Goal: Obtain resource: Download file/media

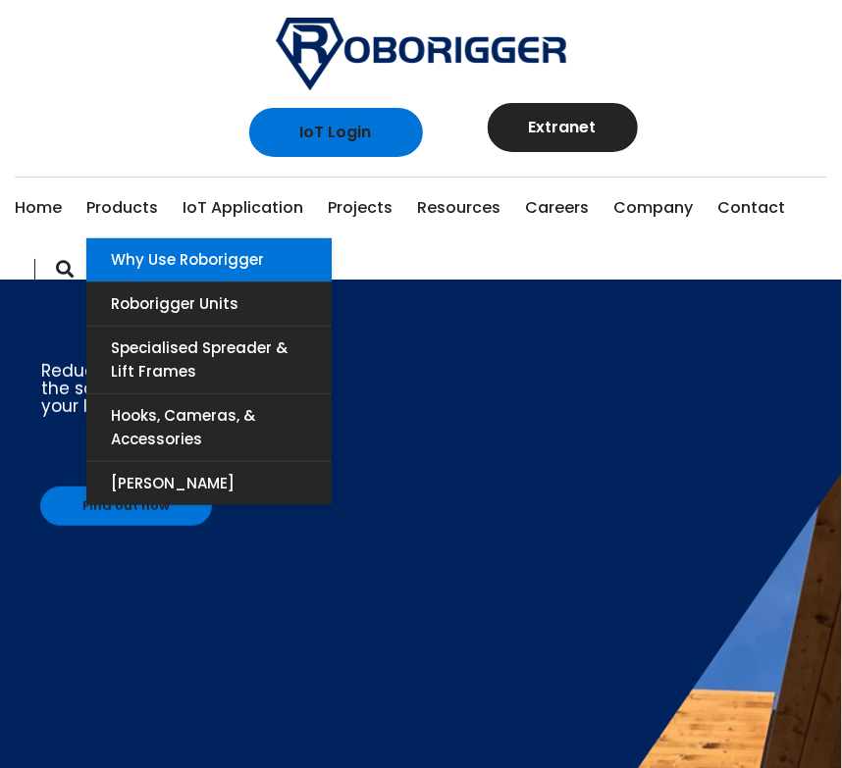
click at [184, 270] on link "Why use Roborigger" at bounding box center [208, 259] width 245 height 43
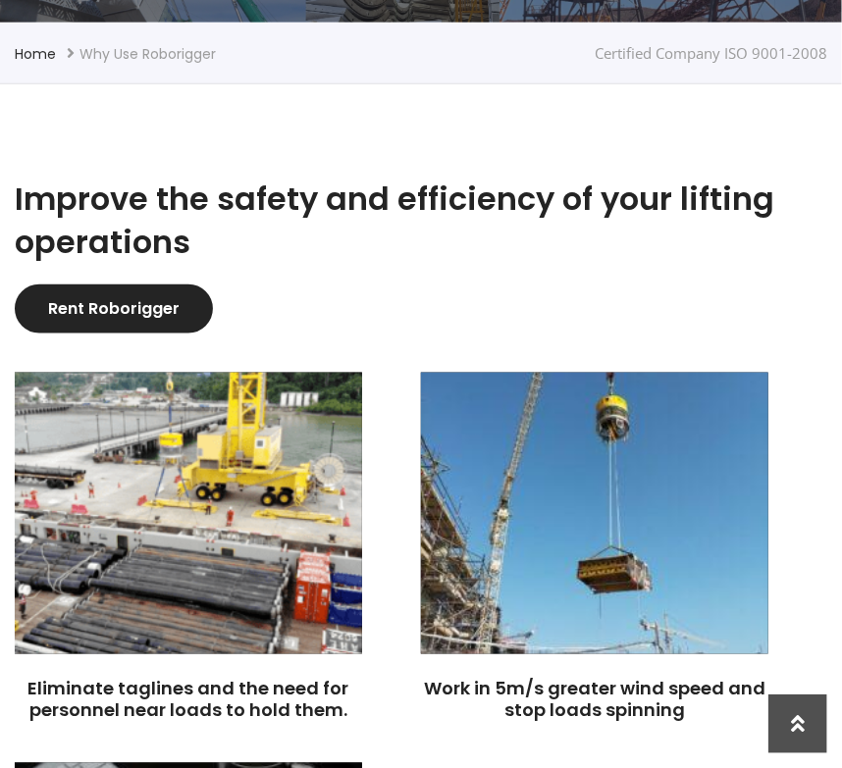
scroll to position [498, 0]
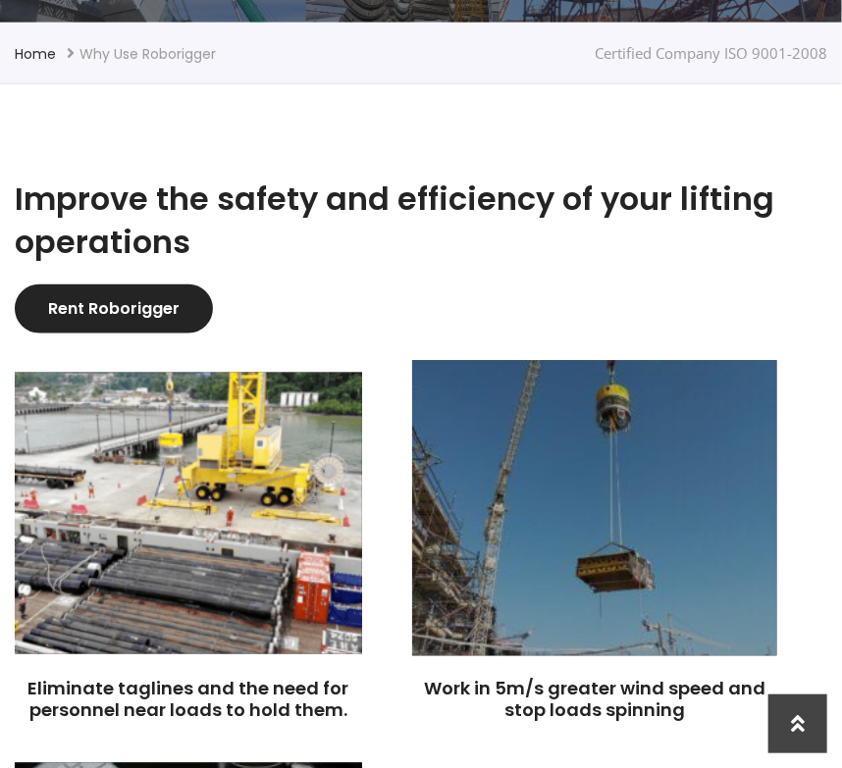
click at [638, 442] on img at bounding box center [594, 508] width 365 height 295
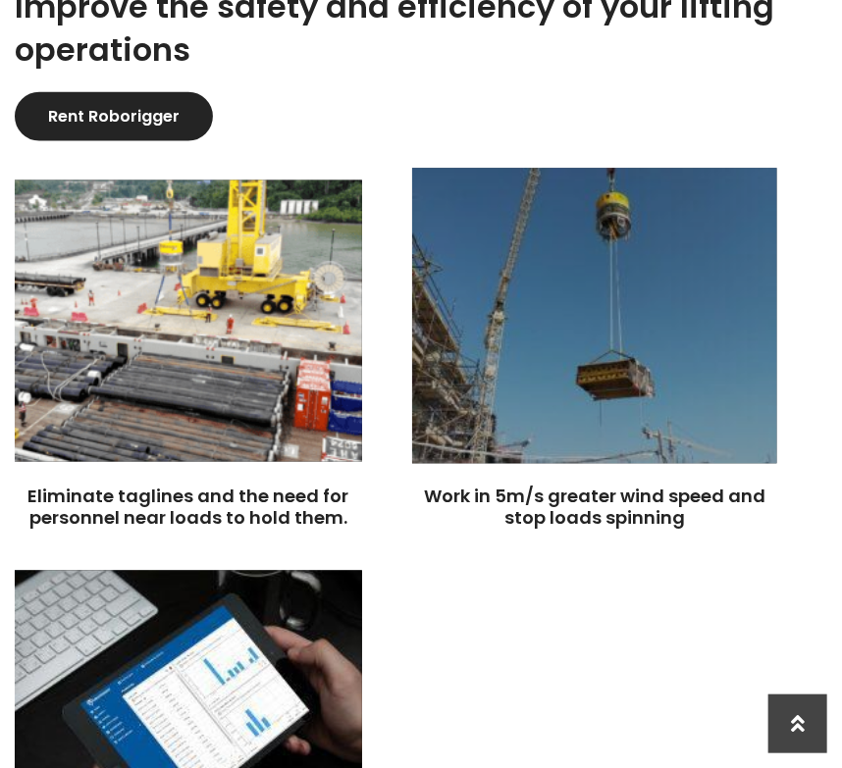
scroll to position [695, 0]
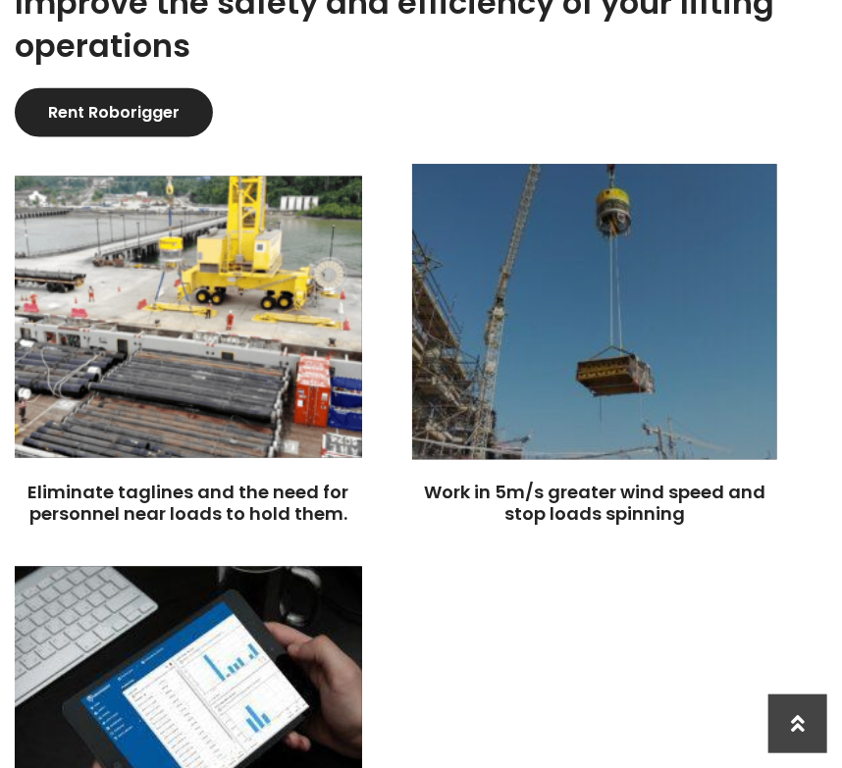
click at [568, 313] on img at bounding box center [594, 312] width 365 height 295
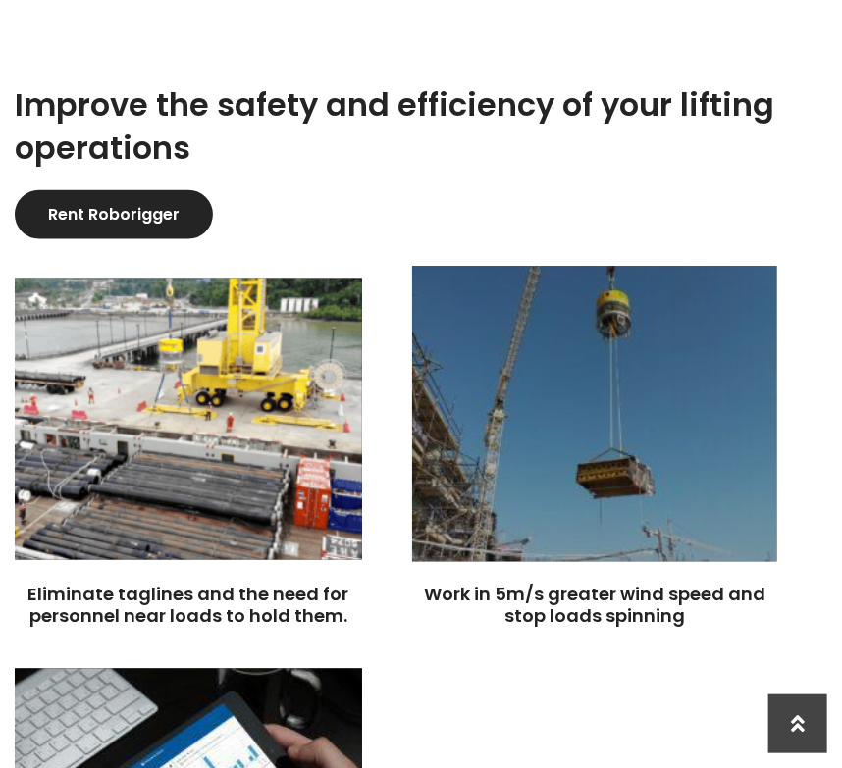
scroll to position [597, 0]
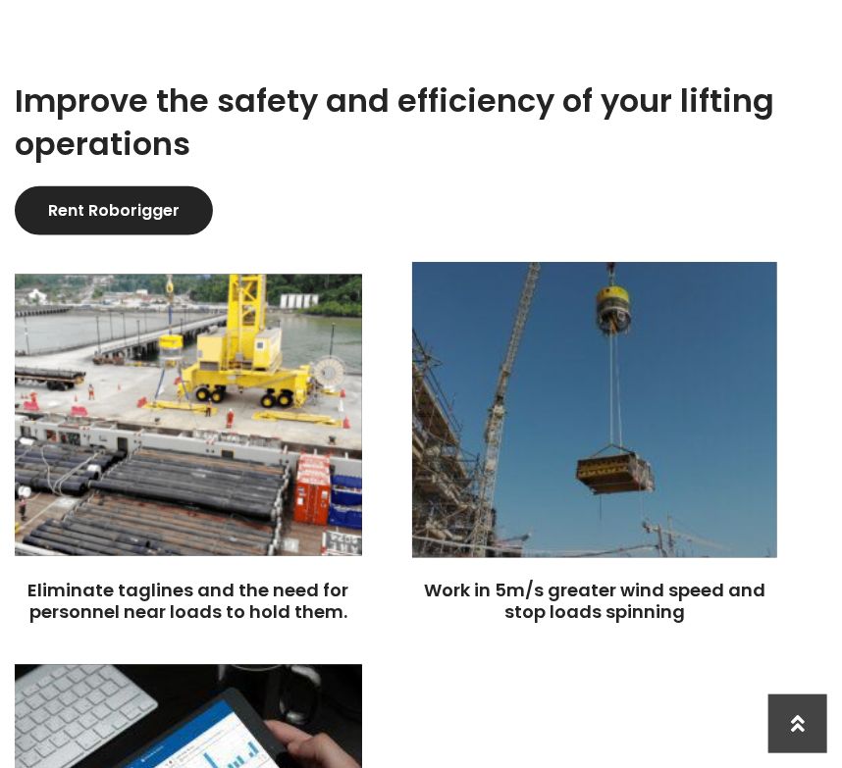
click at [561, 408] on img at bounding box center [594, 410] width 365 height 295
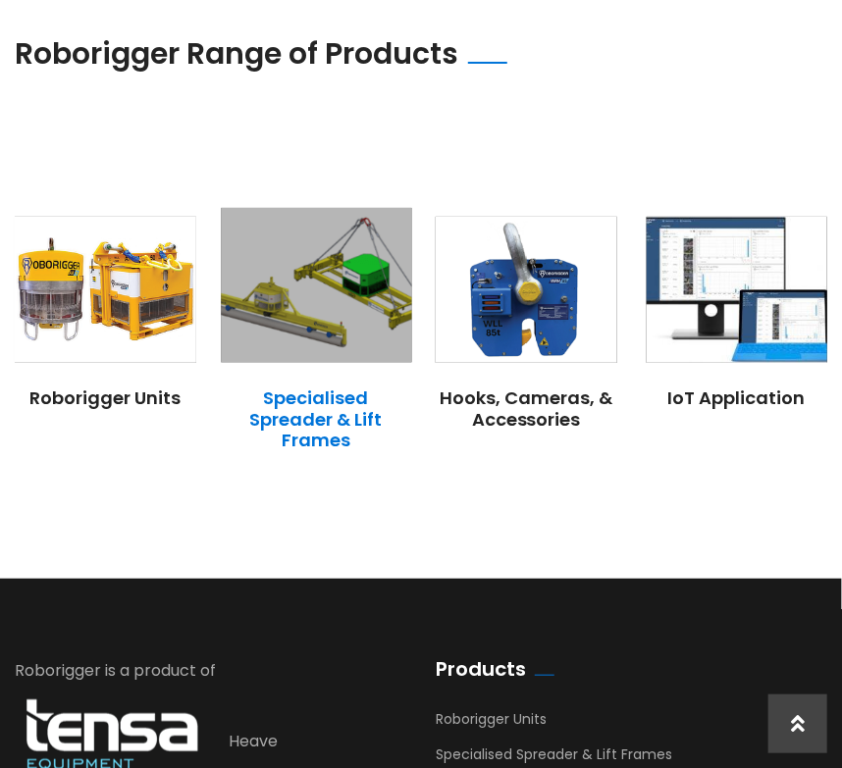
scroll to position [2167, 0]
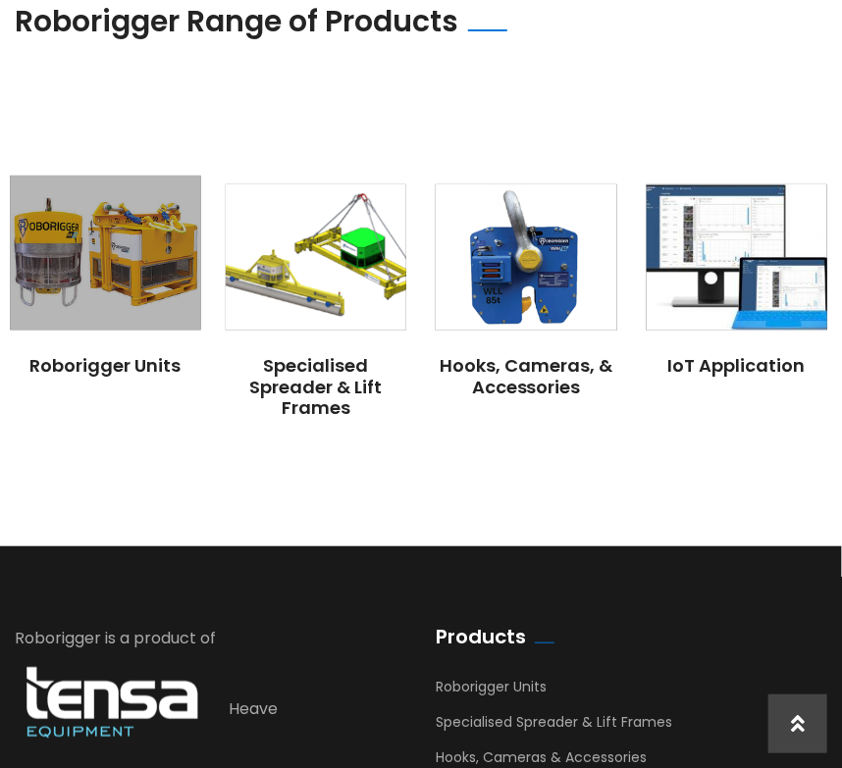
click at [139, 259] on img at bounding box center [105, 253] width 190 height 154
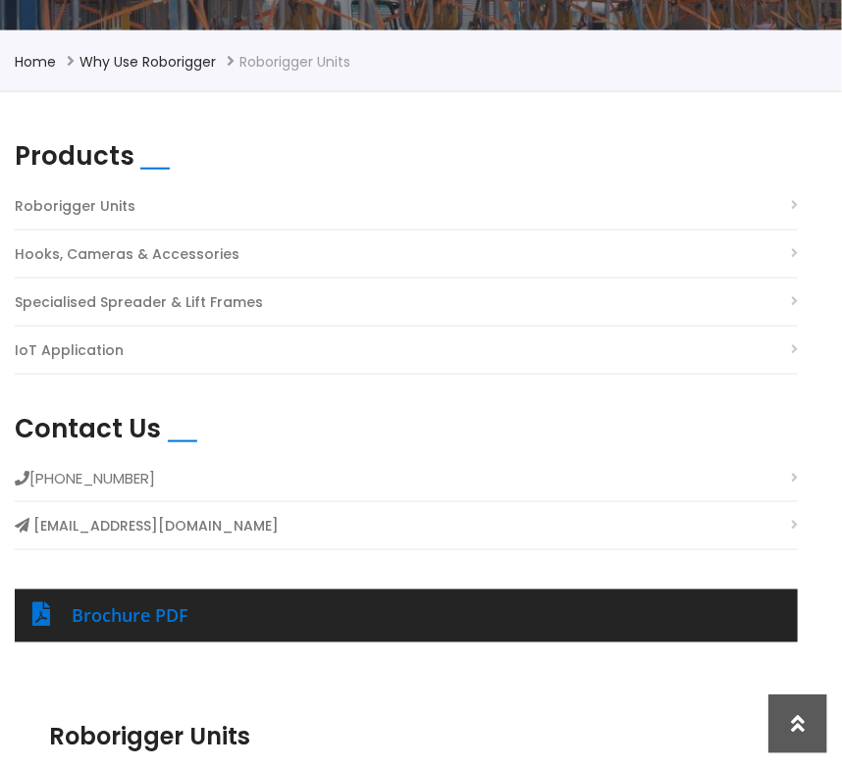
scroll to position [498, 0]
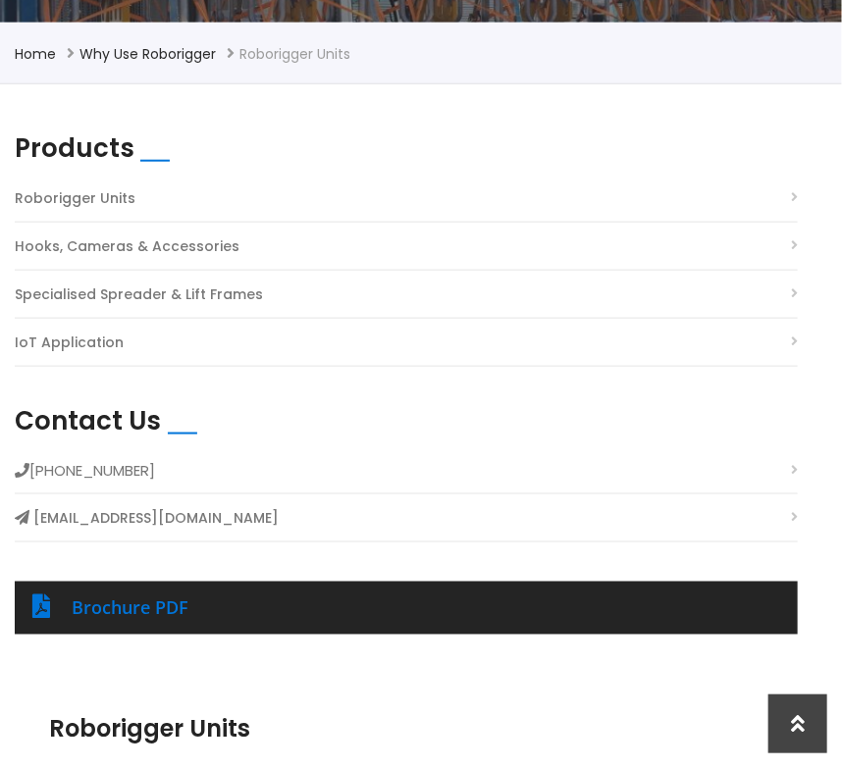
click at [85, 194] on link "Roborigger Units" at bounding box center [75, 198] width 121 height 26
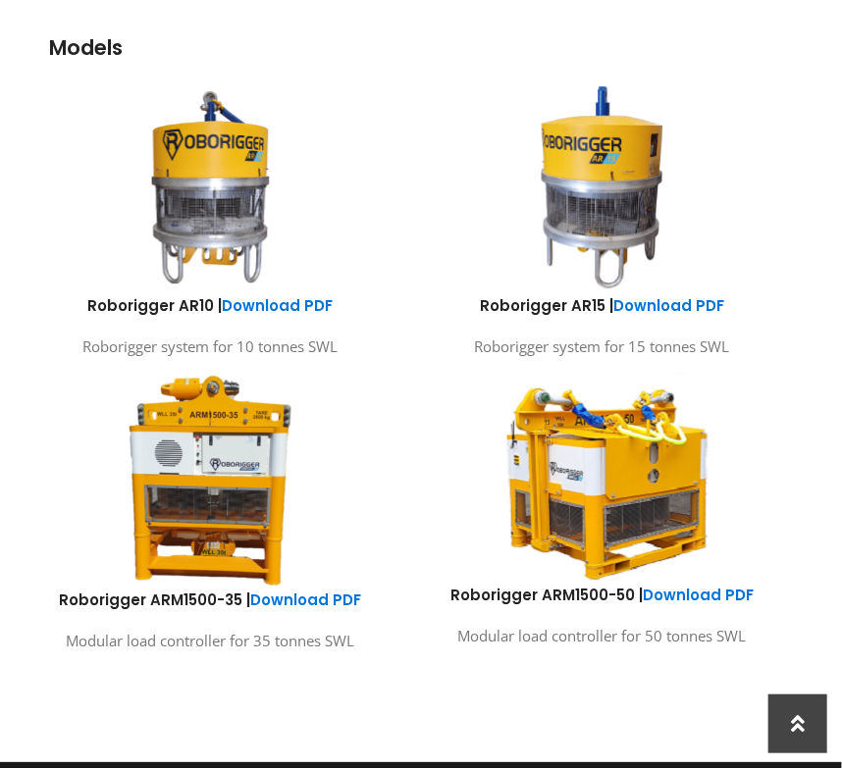
scroll to position [1676, 0]
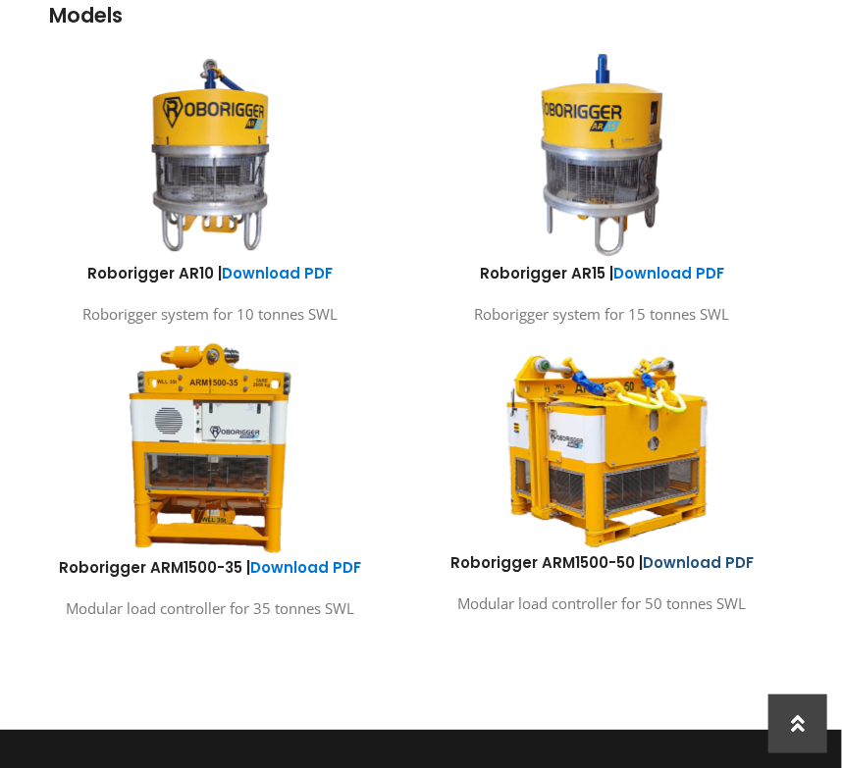
click at [692, 558] on link "Download PDF" at bounding box center [698, 562] width 111 height 21
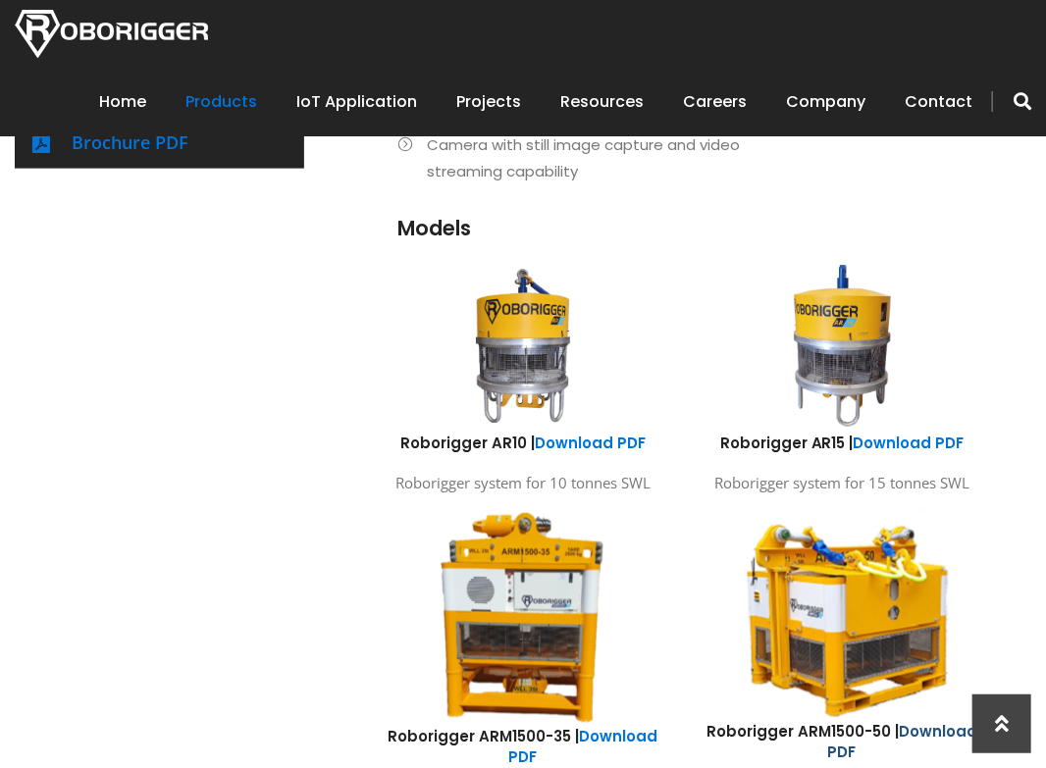
scroll to position [812, 0]
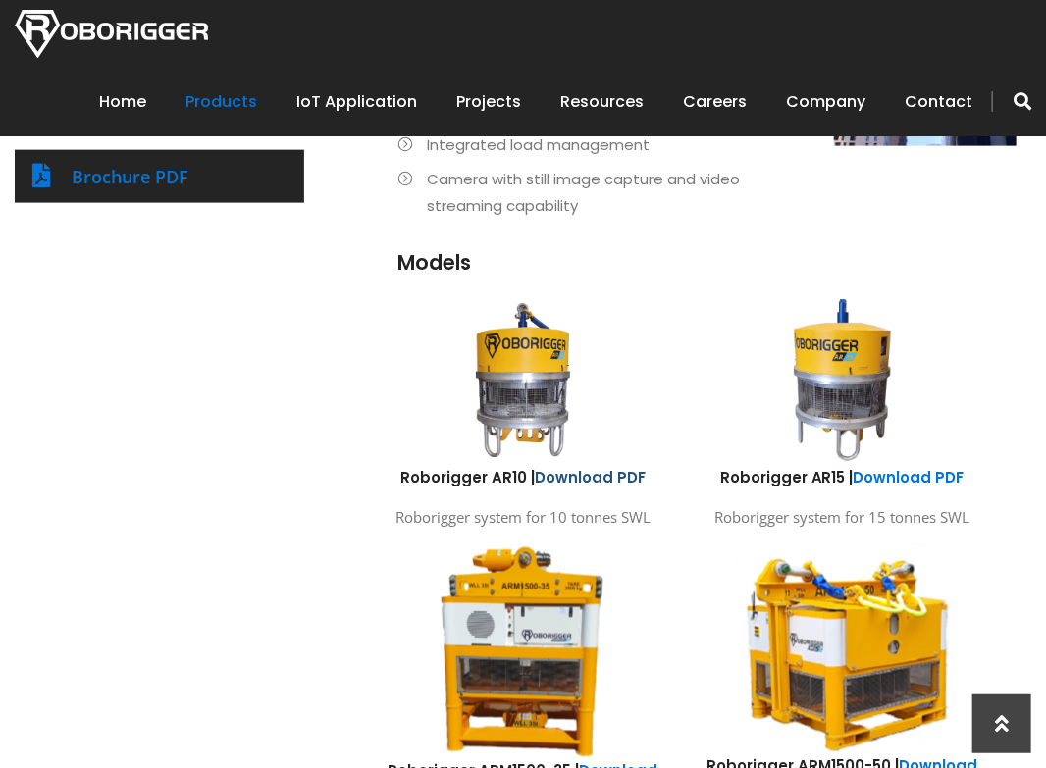
click at [607, 488] on link "Download PDF" at bounding box center [590, 477] width 111 height 21
